Goal: Transaction & Acquisition: Purchase product/service

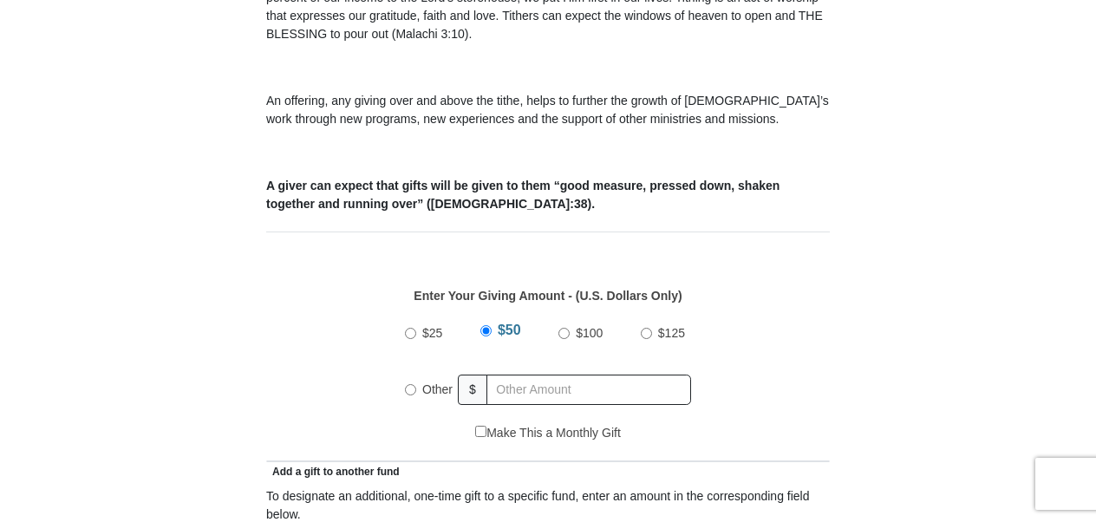
scroll to position [583, 0]
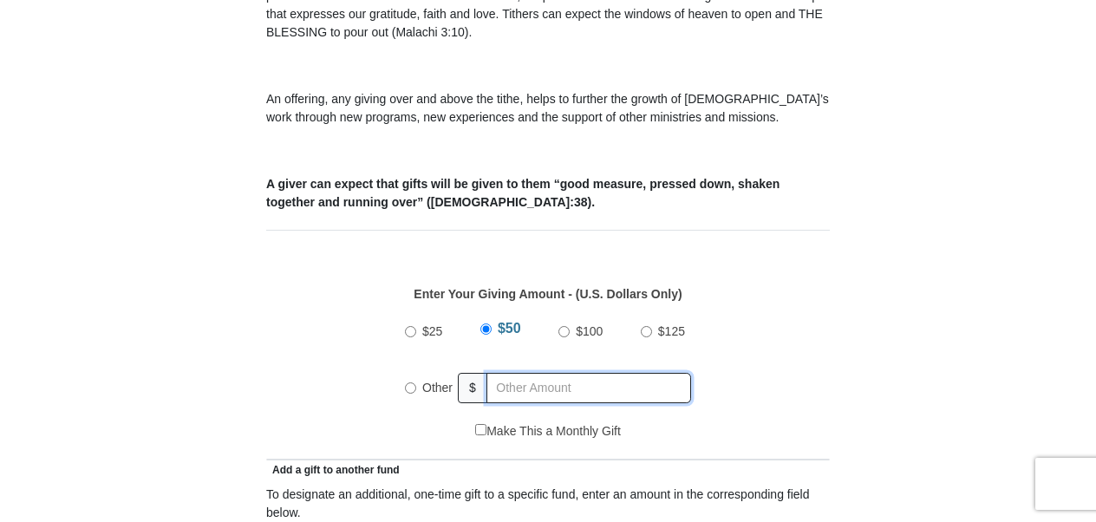
click at [585, 373] on input "text" at bounding box center [589, 388] width 205 height 30
radio input "true"
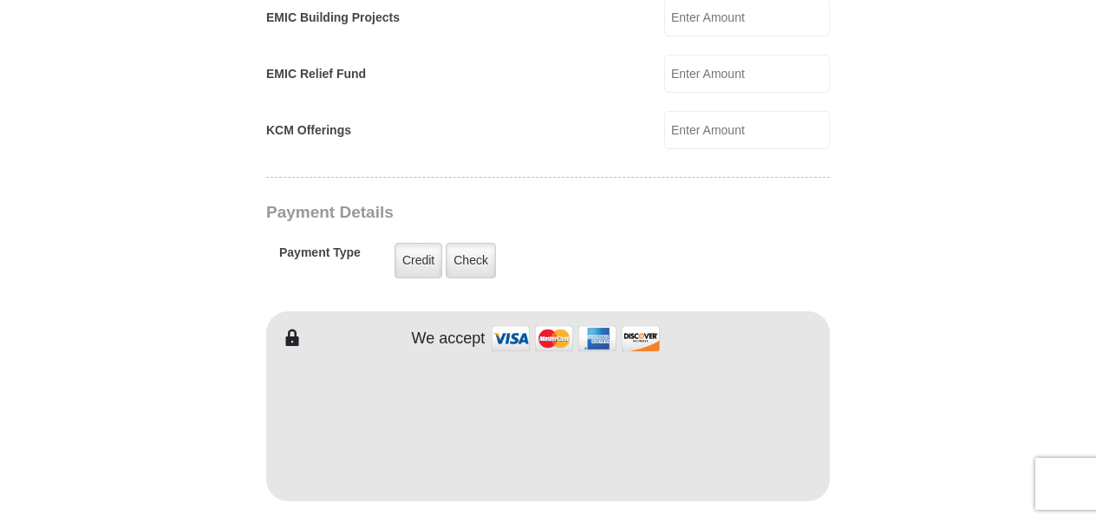
scroll to position [1261, 0]
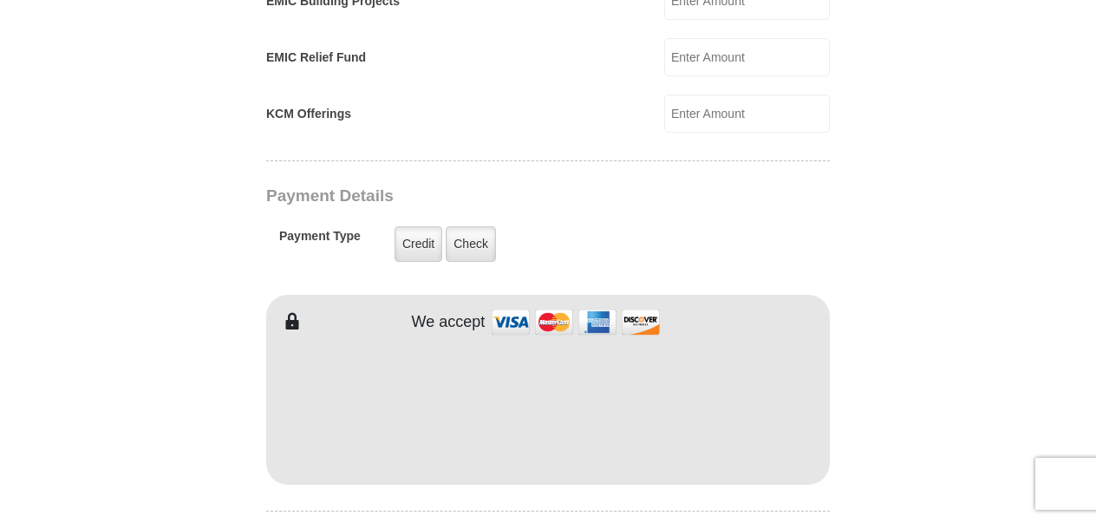
type input "130.00"
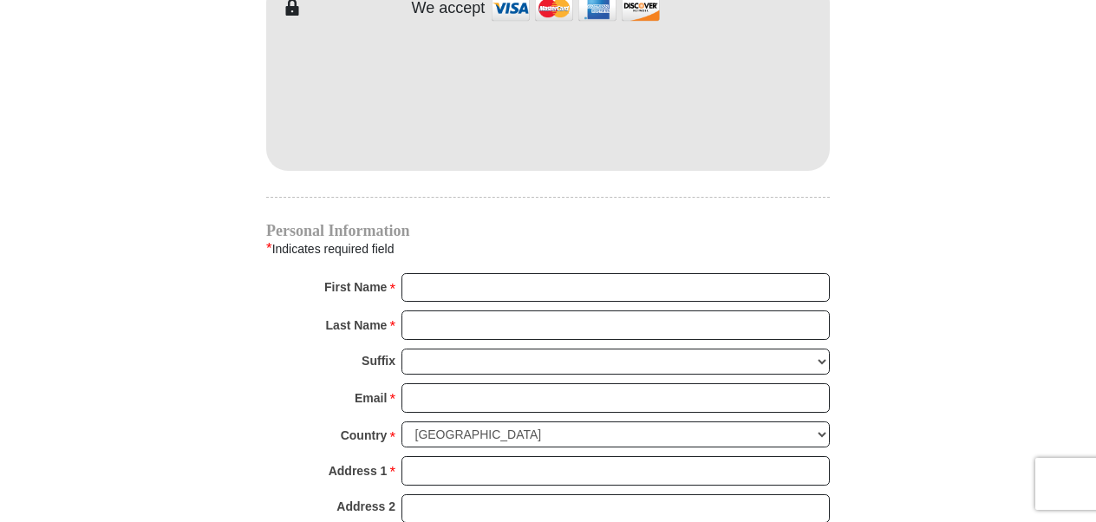
scroll to position [1583, 0]
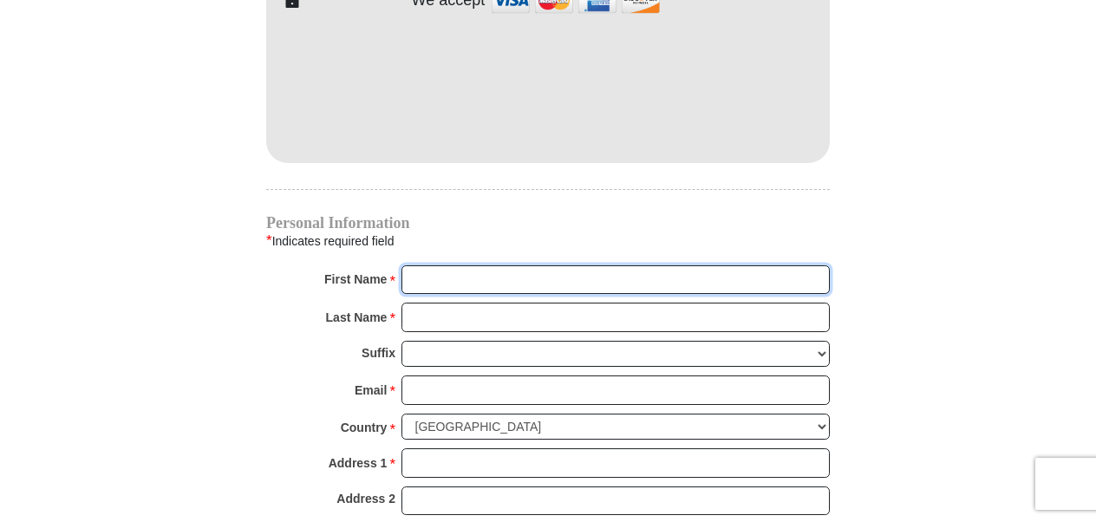
drag, startPoint x: 445, startPoint y: 257, endPoint x: 460, endPoint y: 256, distance: 14.8
click at [449, 265] on input "First Name *" at bounding box center [616, 279] width 428 height 29
type input "Patricia"
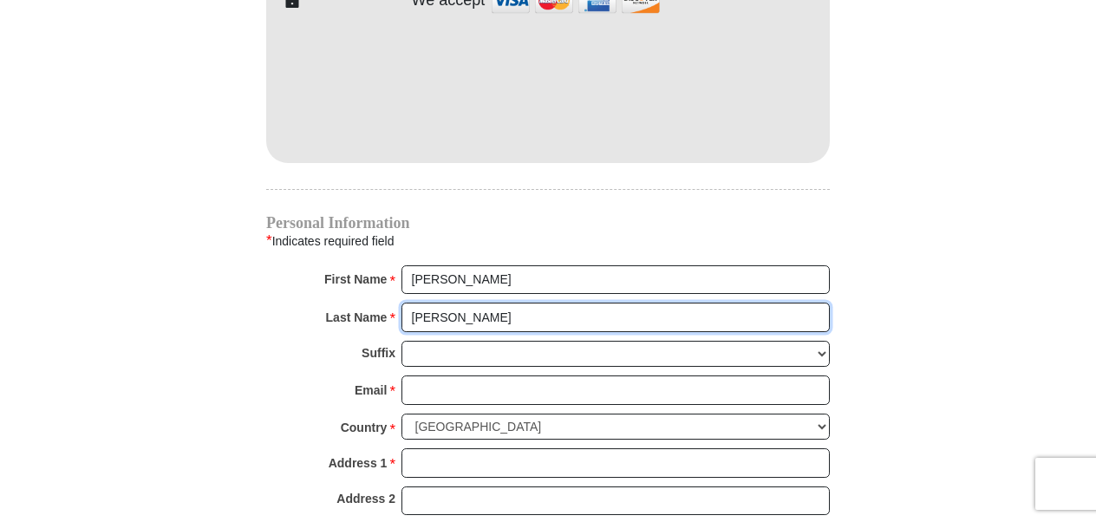
type input "Dowd"
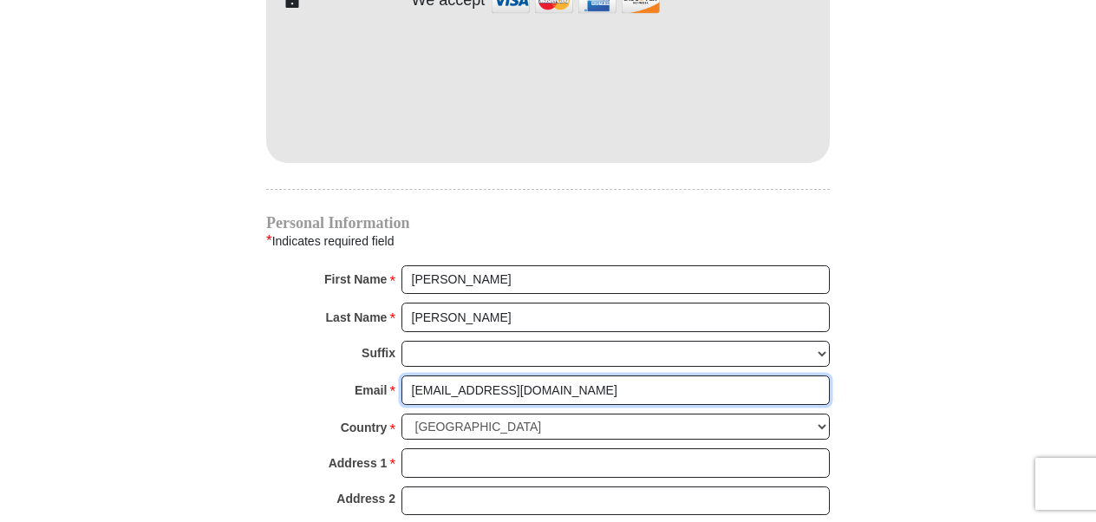
type input "patdowd48@gmail.com"
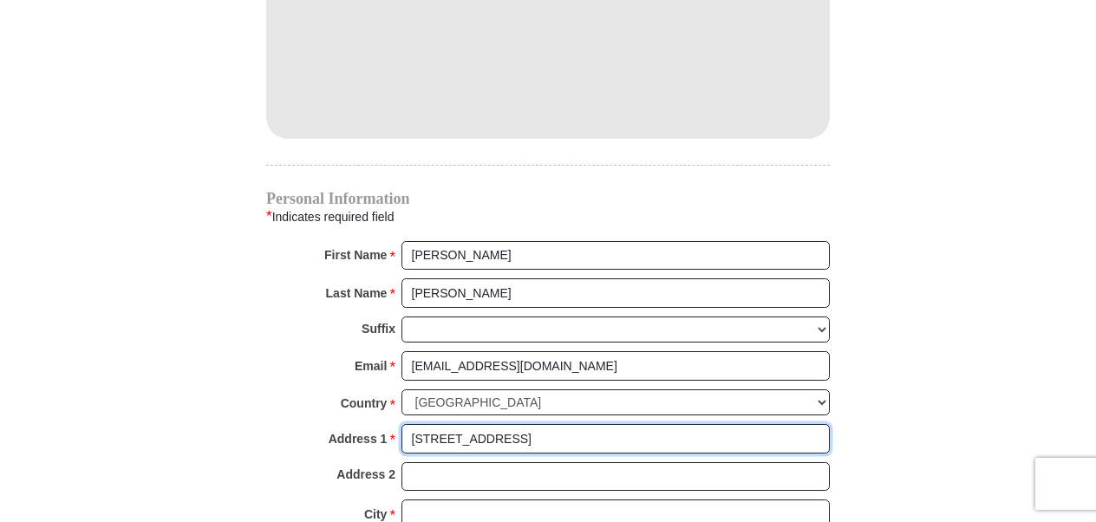
scroll to position [1612, 0]
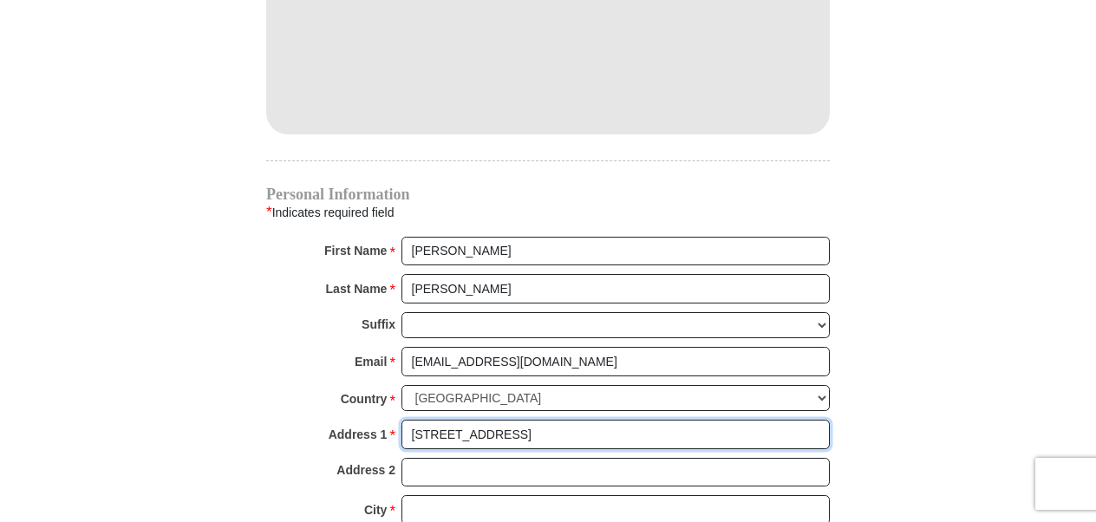
type input "898 Krattley Ln Unit 29"
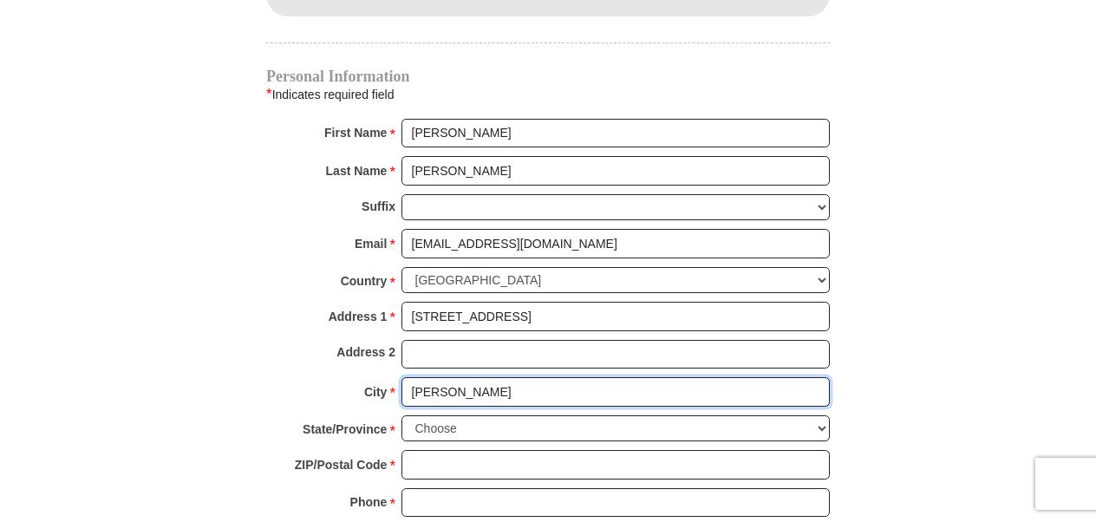
scroll to position [1740, 0]
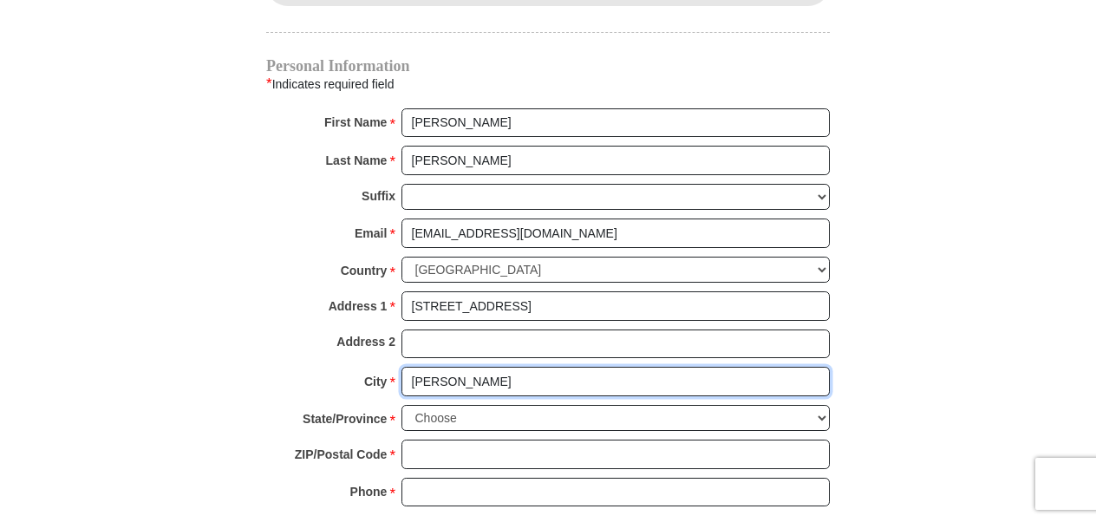
type input "Hudson"
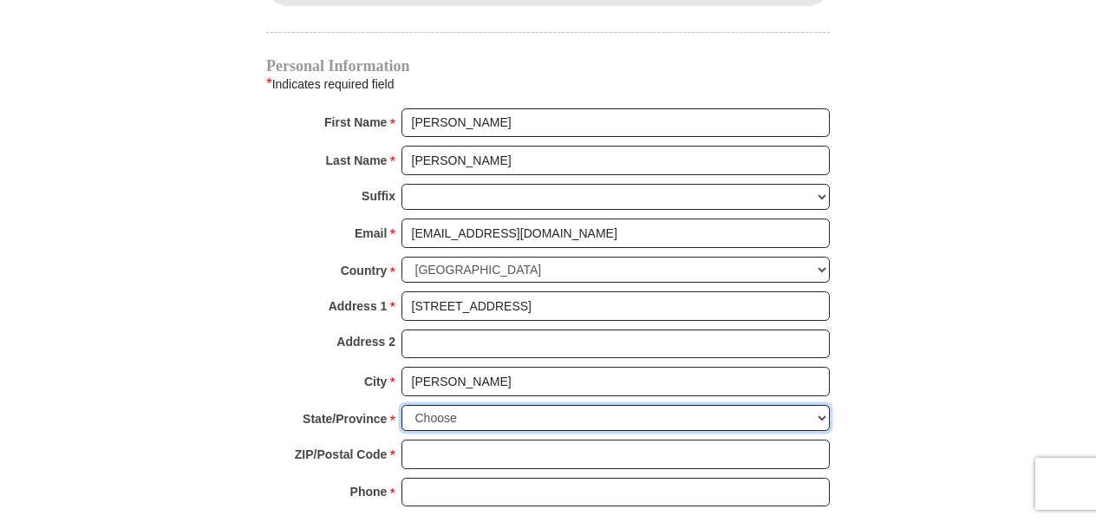
click at [556, 405] on select "Choose Alabama Alaska American Samoa Arizona Arkansas Armed Forces Americas Arm…" at bounding box center [616, 418] width 428 height 27
select select "WI"
click at [402, 405] on select "Choose Alabama Alaska American Samoa Arizona Arkansas Armed Forces Americas Arm…" at bounding box center [616, 418] width 428 height 27
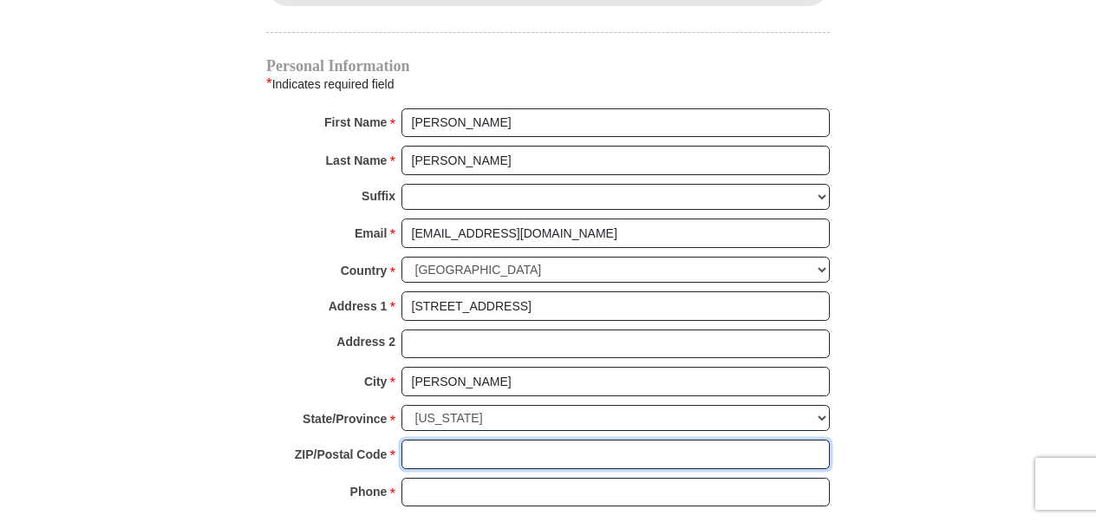
click at [495, 440] on input "ZIP/Postal Code *" at bounding box center [616, 454] width 428 height 29
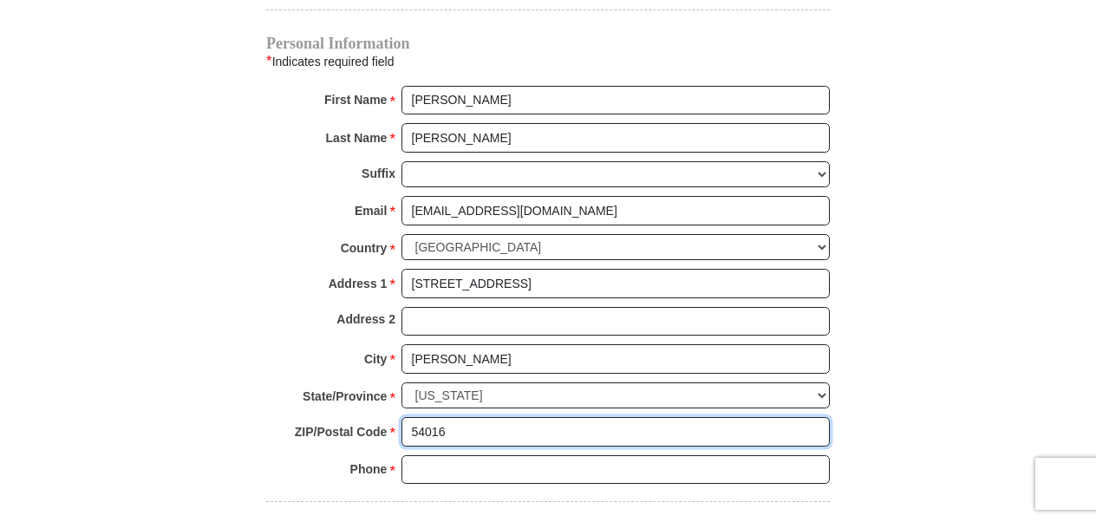
scroll to position [1780, 0]
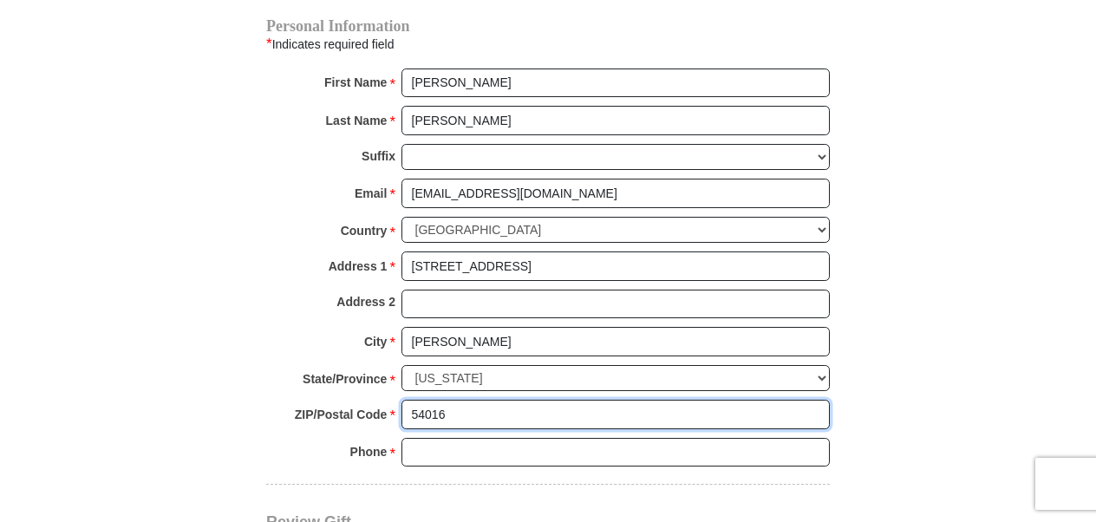
type input "54016"
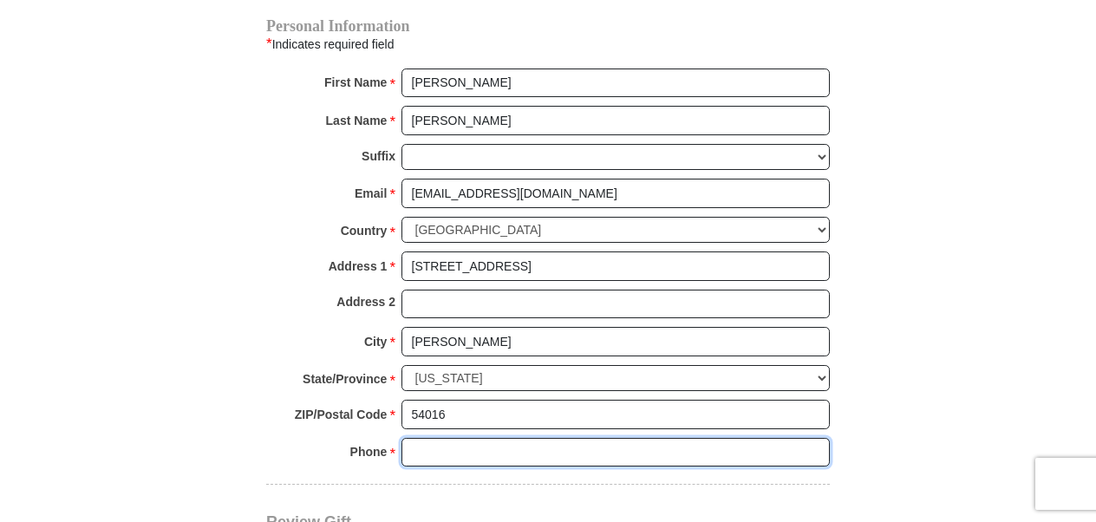
click at [599, 438] on input "Phone * *" at bounding box center [616, 452] width 428 height 29
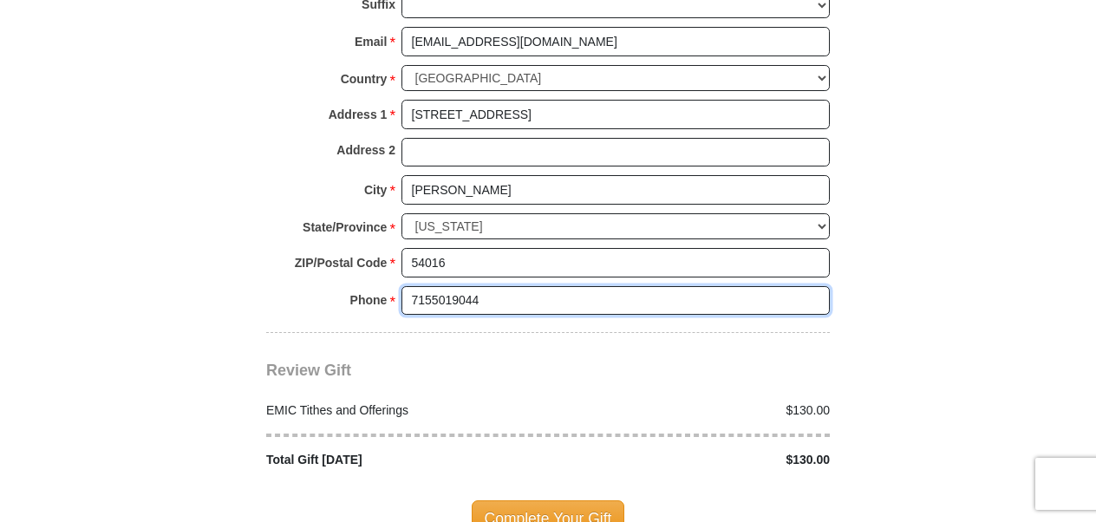
scroll to position [1962, 0]
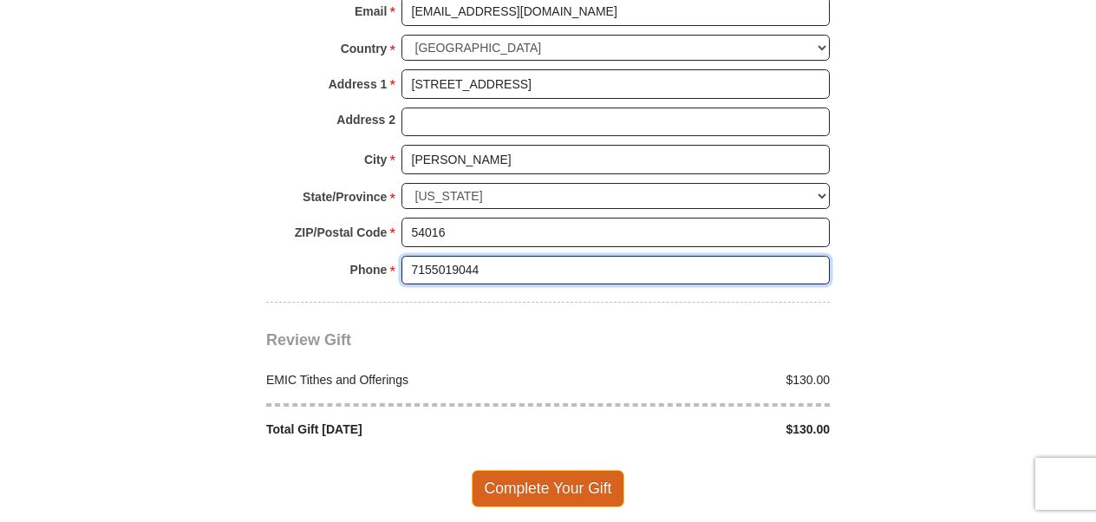
type input "7155019044"
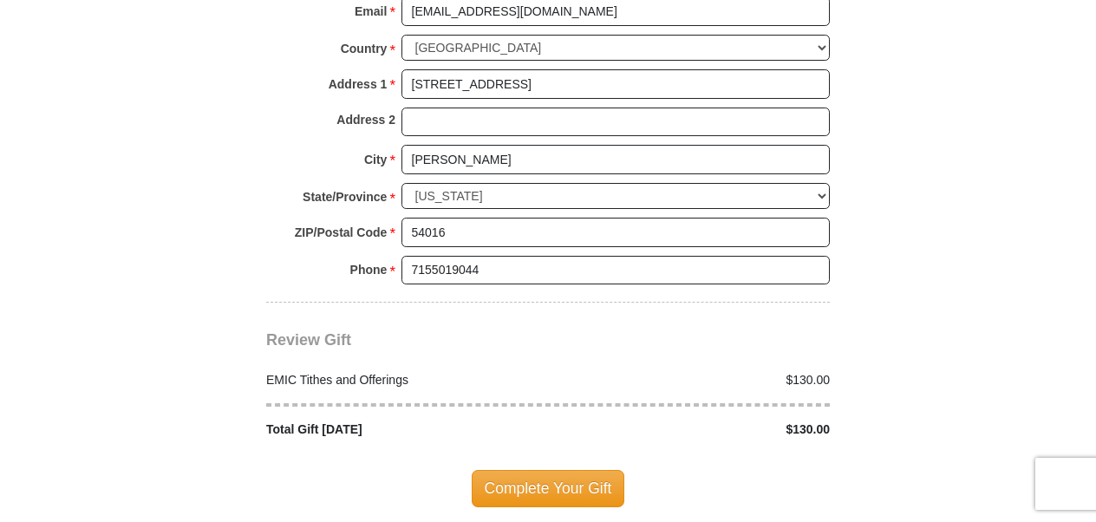
click at [496, 470] on span "Complete Your Gift" at bounding box center [549, 488] width 154 height 36
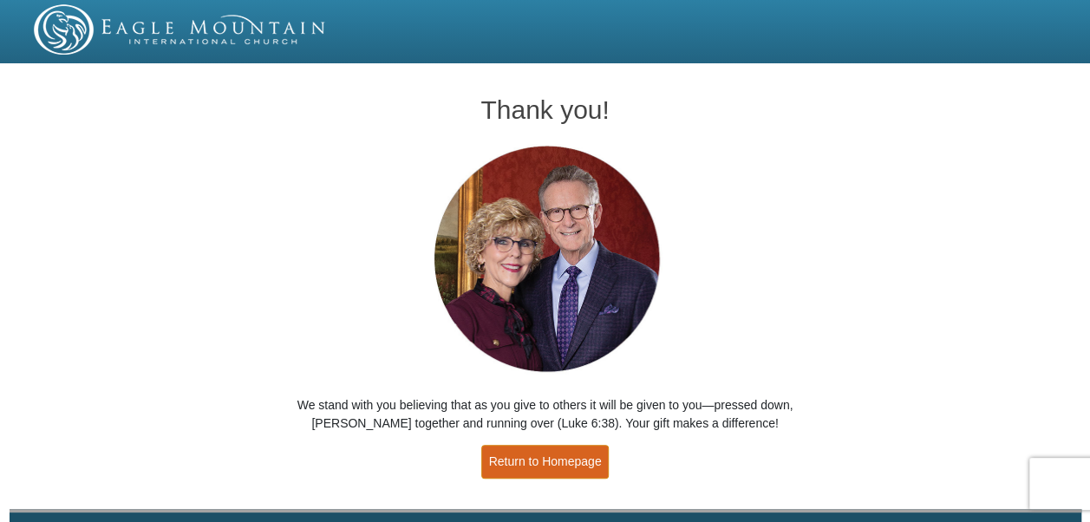
click at [520, 452] on link "Return to Homepage" at bounding box center [545, 462] width 128 height 34
